Goal: Information Seeking & Learning: Learn about a topic

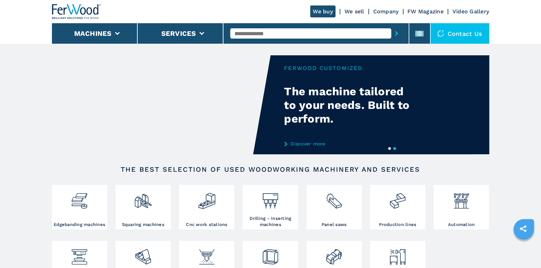
click at [300, 34] on input "text" at bounding box center [310, 33] width 161 height 10
type input "********"
click at [391, 26] on button "submit-button" at bounding box center [396, 34] width 11 height 16
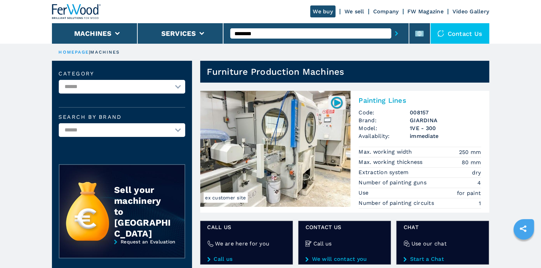
click at [401, 103] on h2 "Painting Lines" at bounding box center [420, 100] width 122 height 8
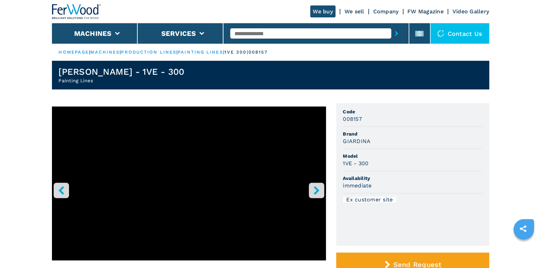
click at [247, 33] on input "text" at bounding box center [310, 33] width 161 height 10
type input "******"
click at [391, 26] on button "submit-button" at bounding box center [396, 34] width 11 height 16
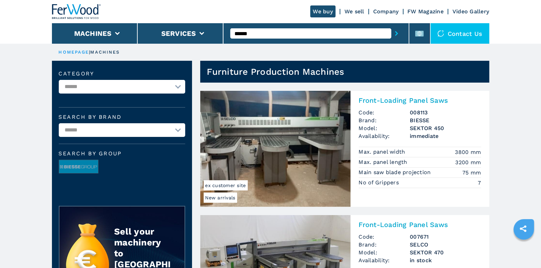
click at [404, 104] on h2 "Front-Loading Panel Saws" at bounding box center [420, 100] width 122 height 8
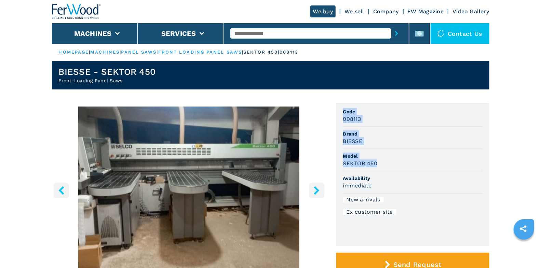
drag, startPoint x: 343, startPoint y: 111, endPoint x: 378, endPoint y: 169, distance: 67.5
click at [378, 169] on ul "Code 008113 Brand BIESSE Model SEKTOR 450 Availability immediate New arrivals E…" at bounding box center [412, 174] width 153 height 143
copy ul "Code 008113 Brand BIESSE Model SEKTOR 450"
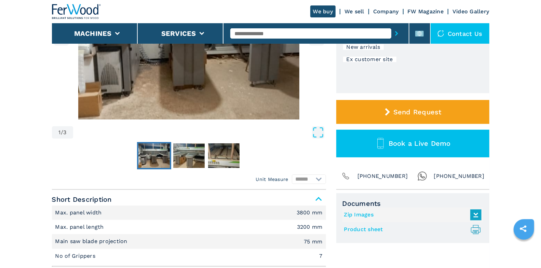
scroll to position [170, 0]
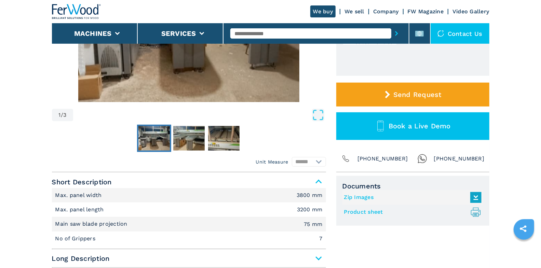
click at [353, 211] on link "Product sheet .prefix__st0{stroke-linecap:round;stroke-linejoin:round}.prefix__…" at bounding box center [411, 212] width 134 height 11
